Goal: Book appointment/travel/reservation

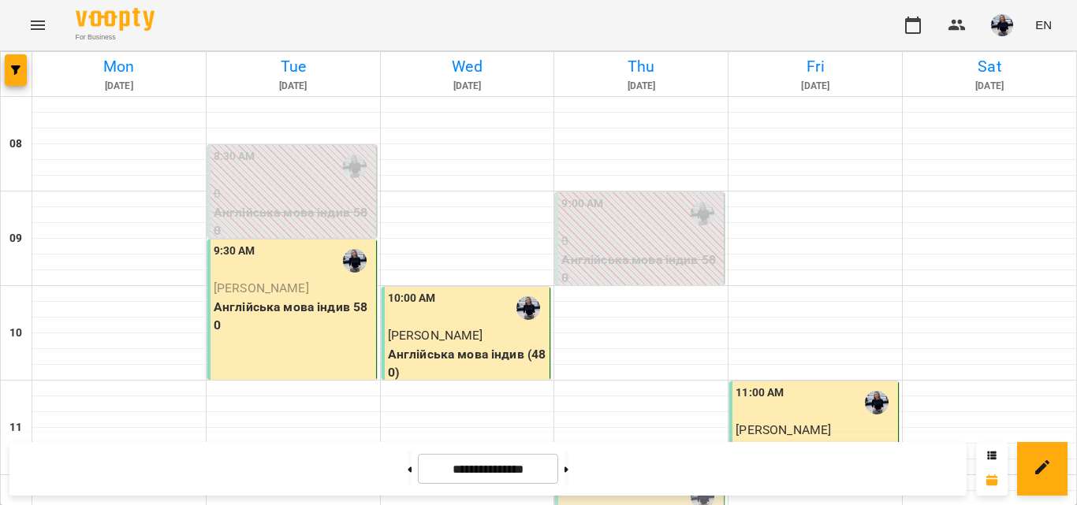
scroll to position [901, 0]
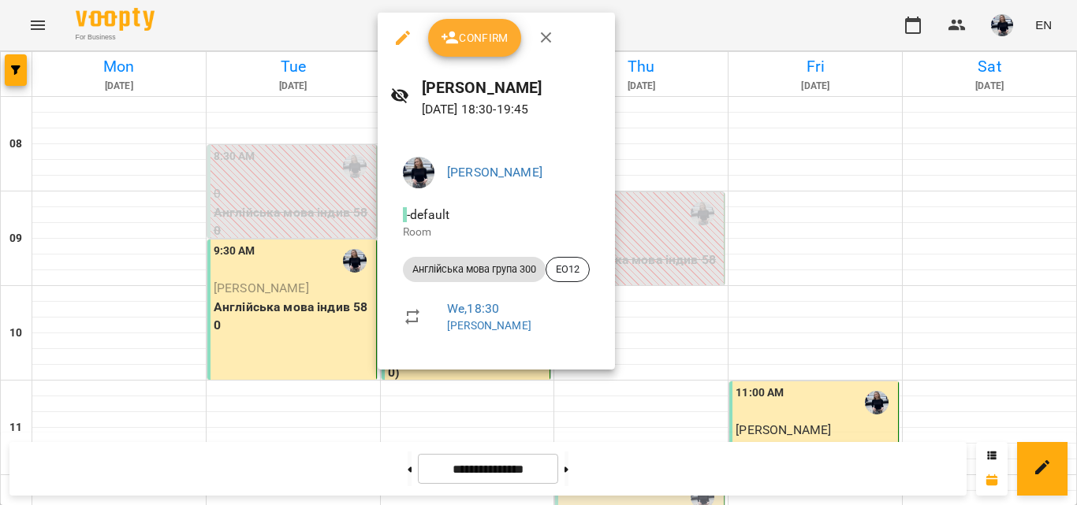
click at [486, 58] on div "Confirm" at bounding box center [496, 38] width 237 height 50
click at [489, 51] on button "Confirm" at bounding box center [474, 38] width 93 height 38
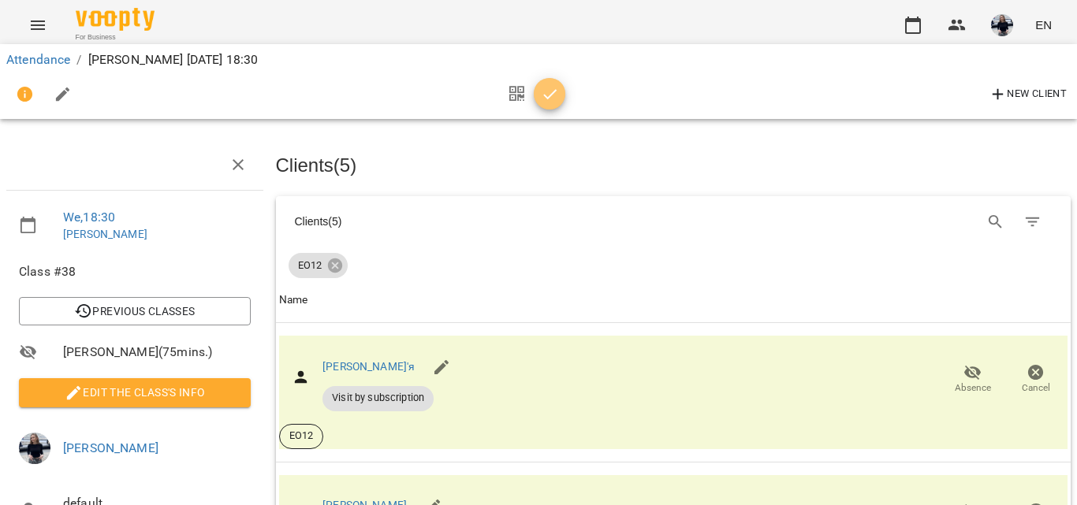
click at [547, 104] on button "button" at bounding box center [550, 94] width 32 height 32
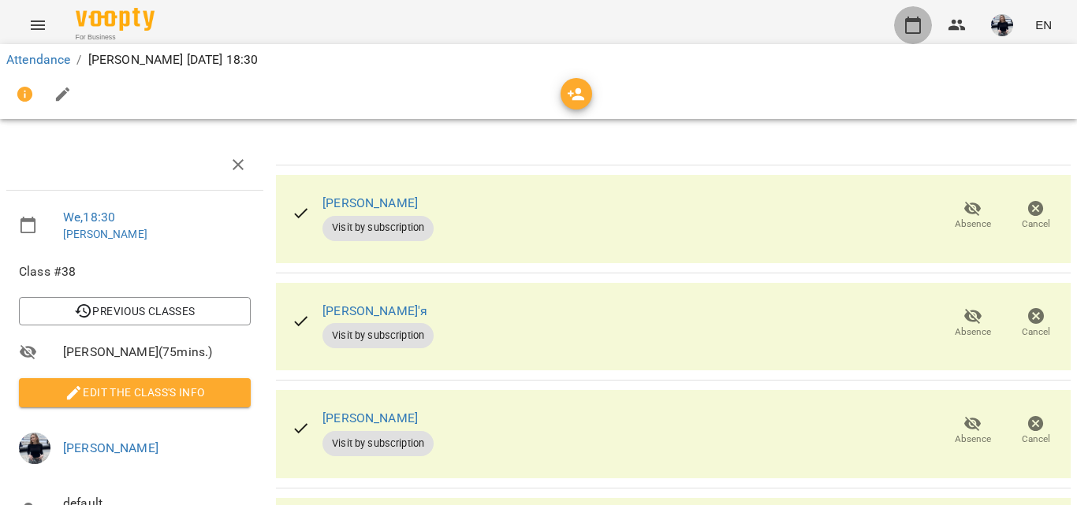
click at [918, 8] on button "button" at bounding box center [913, 25] width 38 height 38
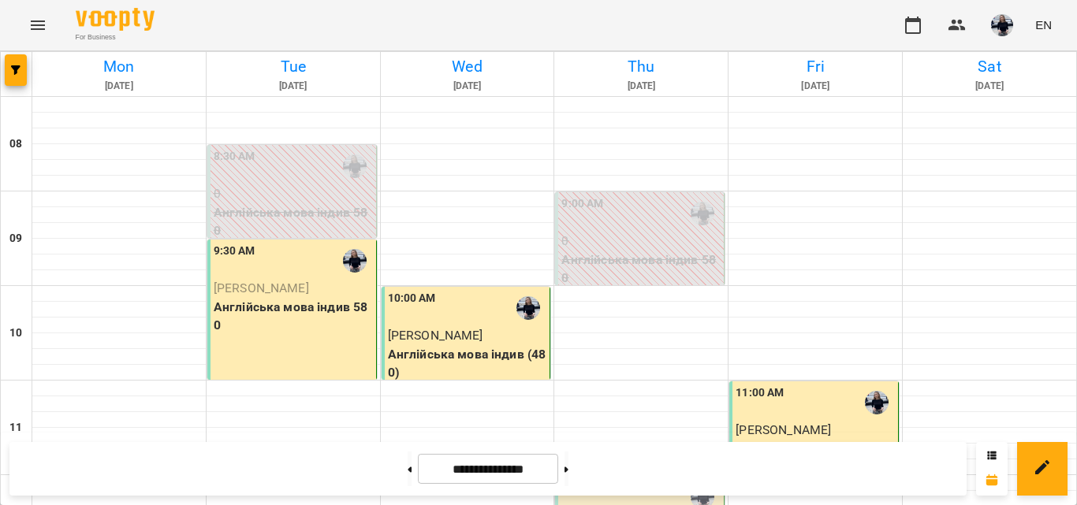
scroll to position [1064, 0]
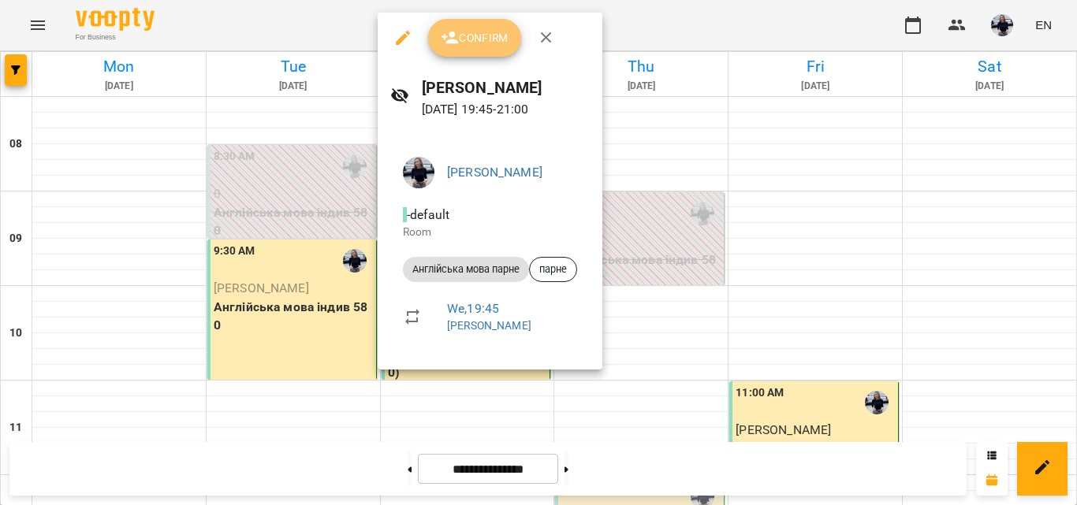
click at [488, 31] on span "Confirm" at bounding box center [475, 37] width 68 height 19
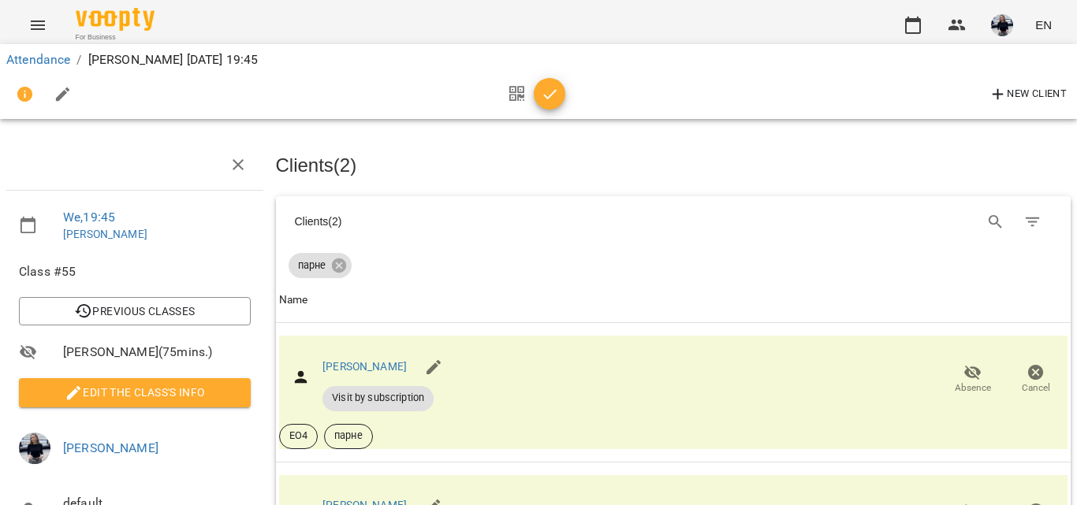
click at [552, 95] on icon "button" at bounding box center [550, 94] width 19 height 19
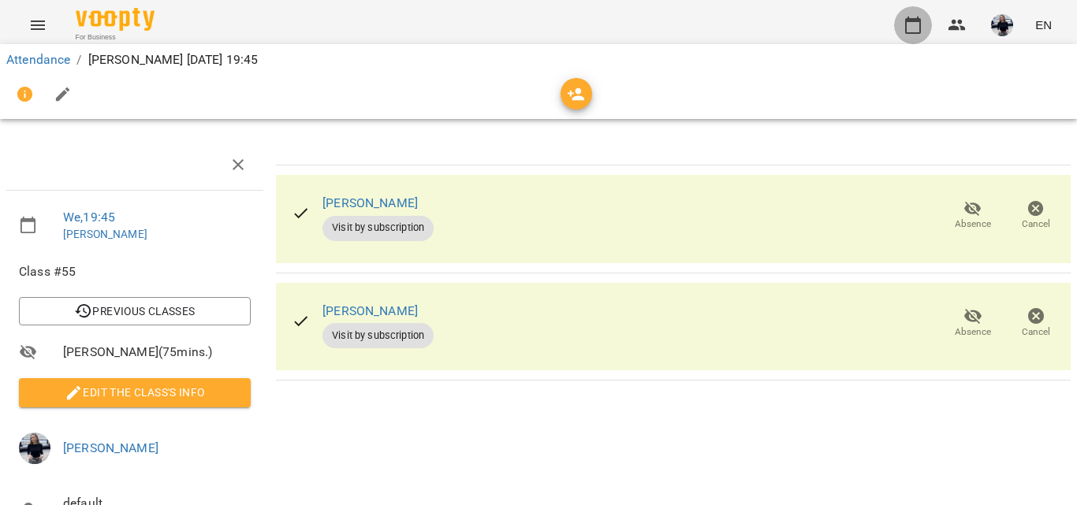
click at [916, 30] on icon "button" at bounding box center [912, 25] width 19 height 19
